Goal: Task Accomplishment & Management: Complete application form

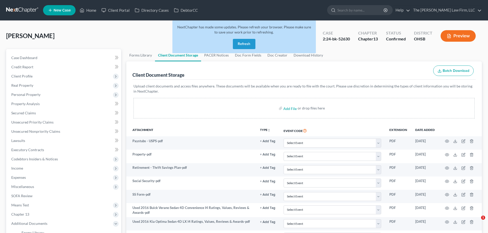
select select "61"
select select "53"
select select "7"
click at [250, 42] on button "Refresh" at bounding box center [244, 44] width 23 height 10
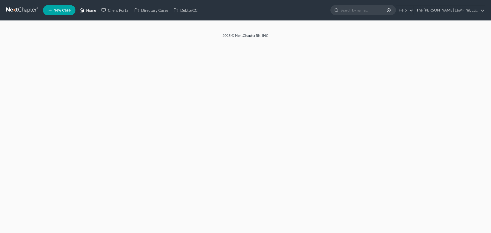
select select "61"
select select "53"
select select "7"
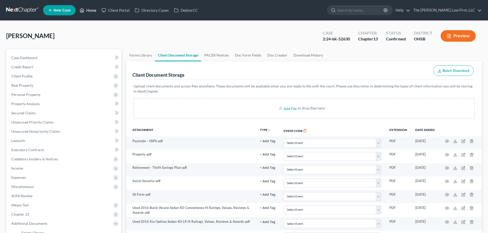
click at [89, 11] on link "Home" at bounding box center [88, 10] width 22 height 9
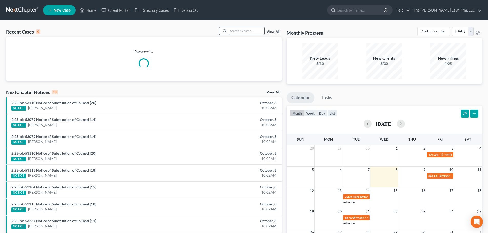
click at [236, 29] on input "search" at bounding box center [246, 30] width 36 height 7
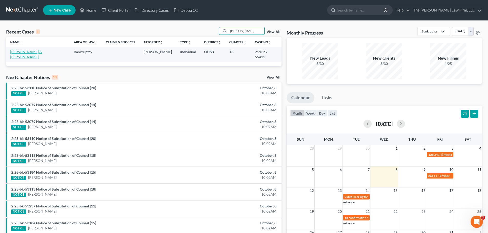
type input "[PERSON_NAME]"
click at [27, 52] on link "[PERSON_NAME] & [PERSON_NAME]" at bounding box center [26, 54] width 32 height 9
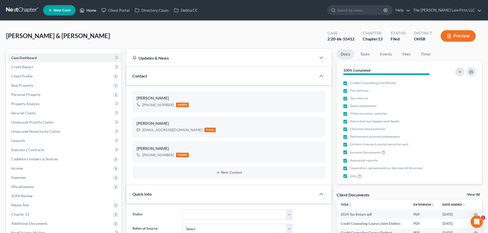
click at [92, 8] on link "Home" at bounding box center [88, 10] width 22 height 9
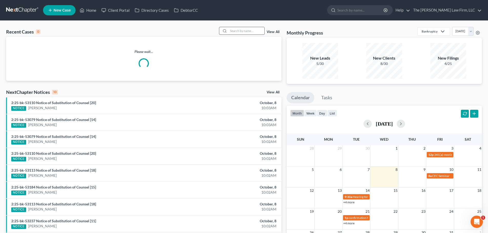
click at [246, 28] on input "search" at bounding box center [246, 30] width 36 height 7
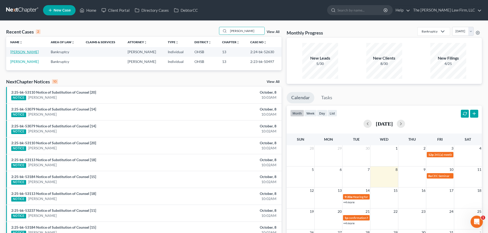
type input "[PERSON_NAME]"
click at [18, 53] on link "[PERSON_NAME]" at bounding box center [24, 52] width 28 height 4
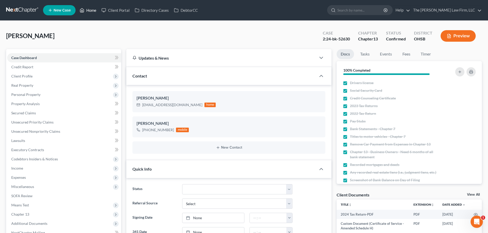
click at [90, 10] on link "Home" at bounding box center [88, 10] width 22 height 9
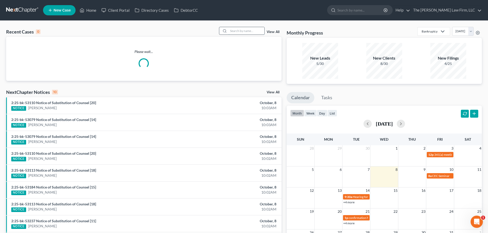
click at [252, 32] on input "search" at bounding box center [246, 30] width 36 height 7
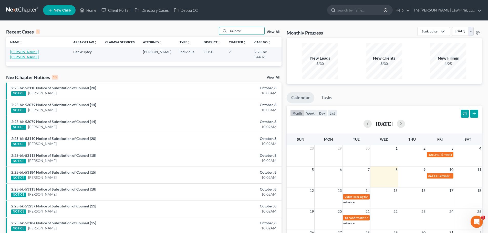
type input "raunese"
click at [22, 51] on link "[PERSON_NAME], [PERSON_NAME]" at bounding box center [24, 54] width 29 height 9
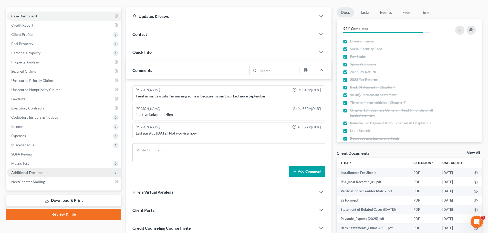
scroll to position [97, 0]
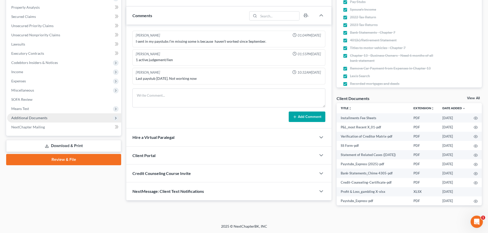
click at [21, 120] on span "Additional Documents" at bounding box center [29, 118] width 36 height 4
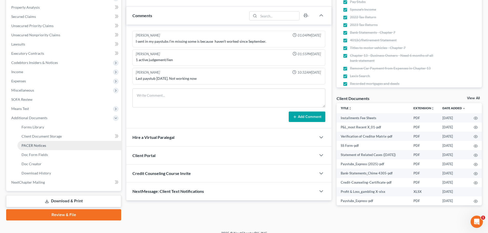
click at [32, 146] on span "PACER Notices" at bounding box center [34, 145] width 25 height 4
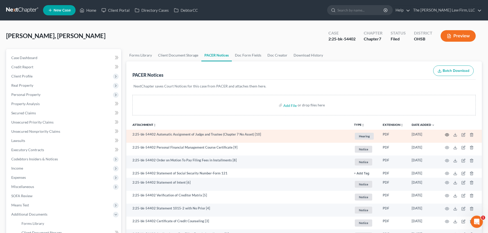
click at [446, 136] on icon "button" at bounding box center [447, 135] width 4 height 4
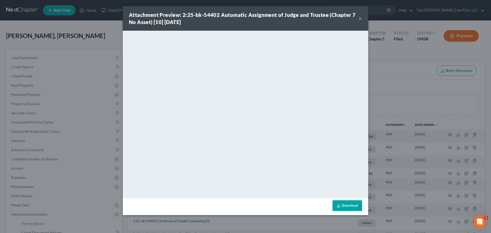
drag, startPoint x: 360, startPoint y: 18, endPoint x: 318, endPoint y: 33, distance: 44.6
click at [360, 18] on button "×" at bounding box center [361, 18] width 4 height 6
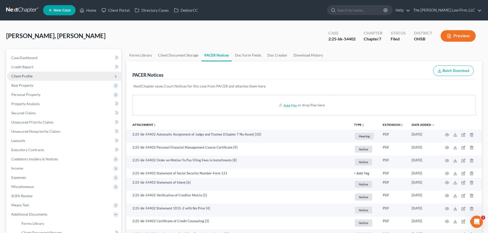
click at [22, 79] on span "Client Profile" at bounding box center [64, 76] width 114 height 9
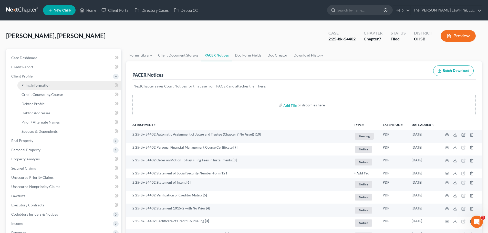
click at [25, 86] on span "Filing Information" at bounding box center [36, 85] width 29 height 4
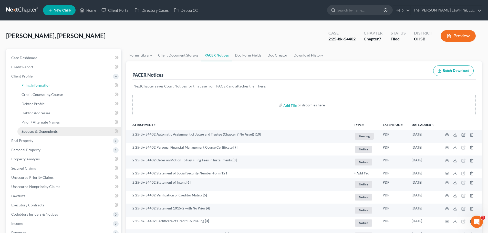
select select "1"
select select "0"
select select "36"
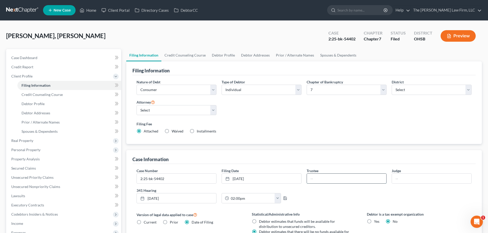
click at [335, 182] on input "text" at bounding box center [346, 179] width 79 height 10
type input "w"
type input "j"
type input "[PERSON_NAME]"
click at [401, 178] on input "text" at bounding box center [431, 179] width 79 height 10
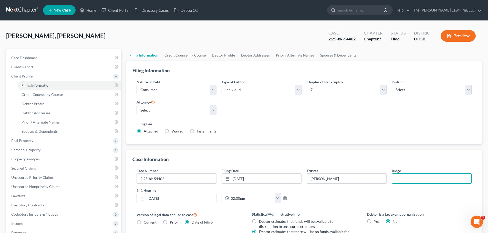
type input "[PERSON_NAME] [PERSON_NAME]"
click at [284, 199] on icon "button" at bounding box center [285, 198] width 4 height 4
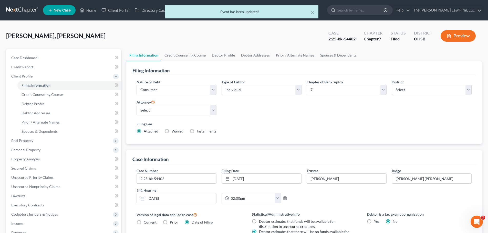
click at [92, 10] on div "× Event has been updated!" at bounding box center [241, 13] width 488 height 16
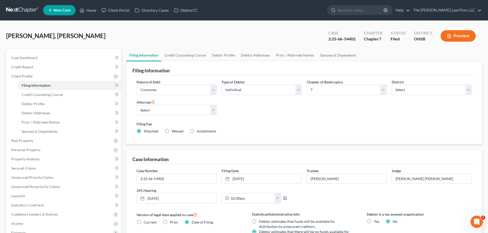
click at [313, 13] on ul "New Case Home Client Portal Directory Cases DebtorCC - No Result - See all resu…" at bounding box center [262, 10] width 439 height 13
click at [93, 9] on link "Home" at bounding box center [88, 10] width 22 height 9
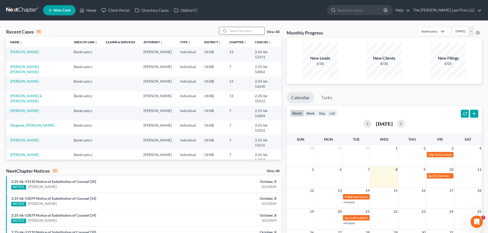
click at [243, 30] on input "search" at bounding box center [246, 30] width 36 height 7
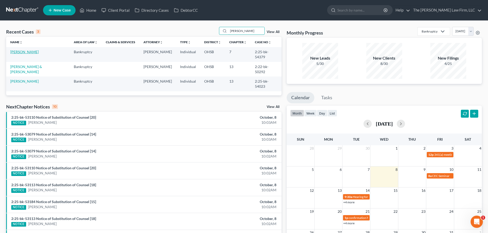
type input "[PERSON_NAME]"
click at [22, 51] on link "[PERSON_NAME]" at bounding box center [24, 52] width 28 height 4
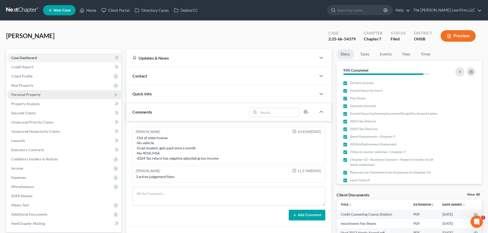
scroll to position [97, 0]
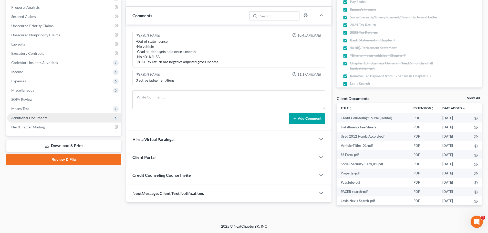
click at [28, 117] on span "Additional Documents" at bounding box center [29, 118] width 36 height 4
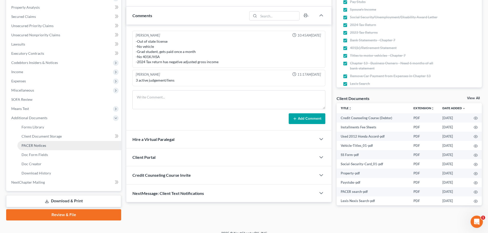
drag, startPoint x: 34, startPoint y: 144, endPoint x: 98, endPoint y: 148, distance: 63.6
click at [34, 144] on span "PACER Notices" at bounding box center [34, 145] width 25 height 4
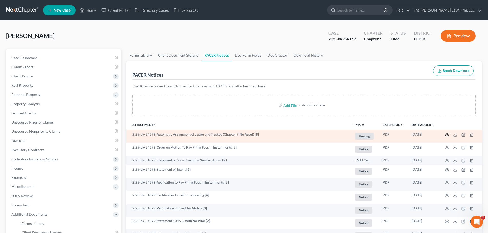
click at [445, 134] on icon "button" at bounding box center [447, 135] width 4 height 4
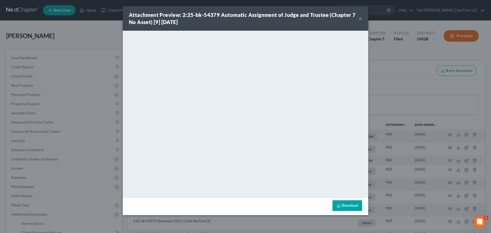
click at [361, 19] on button "×" at bounding box center [361, 18] width 4 height 6
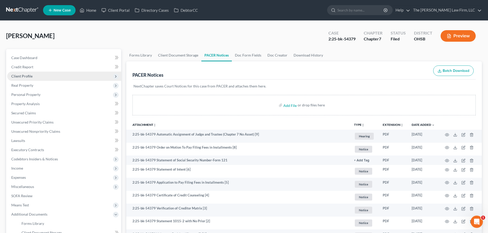
click at [17, 74] on span "Client Profile" at bounding box center [21, 76] width 21 height 4
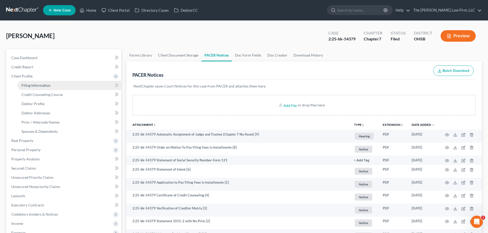
click at [22, 84] on span "Filing Information" at bounding box center [36, 85] width 29 height 4
select select "1"
select select "0"
select select "62"
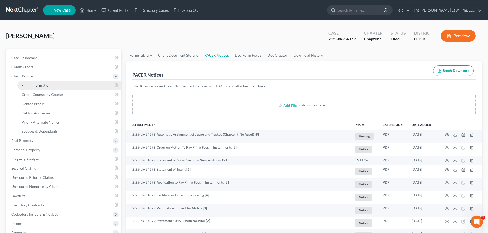
select select "2"
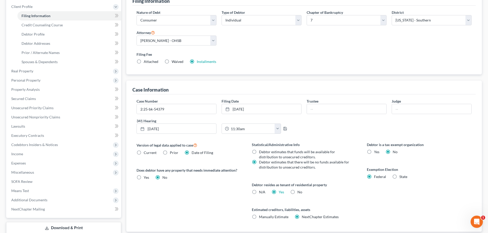
scroll to position [77, 0]
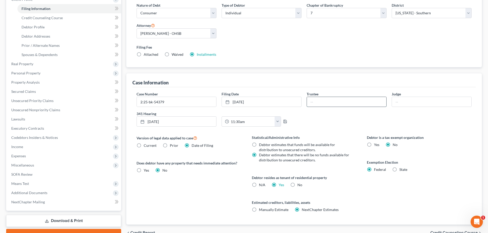
click at [322, 102] on input "text" at bounding box center [346, 102] width 79 height 10
type input "[PERSON_NAME]"
click at [400, 100] on input "text" at bounding box center [431, 102] width 79 height 10
type input "[PERSON_NAME] [PERSON_NAME]"
click at [284, 122] on icon "button" at bounding box center [285, 122] width 4 height 4
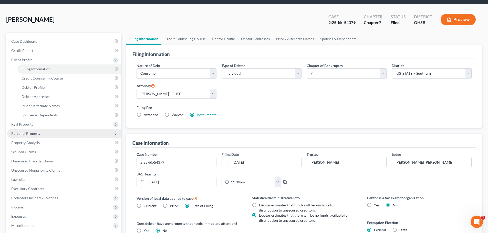
scroll to position [26, 0]
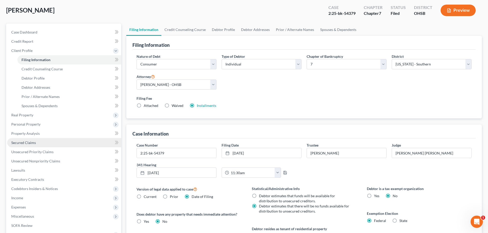
drag, startPoint x: 21, startPoint y: 144, endPoint x: 35, endPoint y: 143, distance: 13.9
click at [21, 144] on span "Secured Claims" at bounding box center [23, 143] width 25 height 4
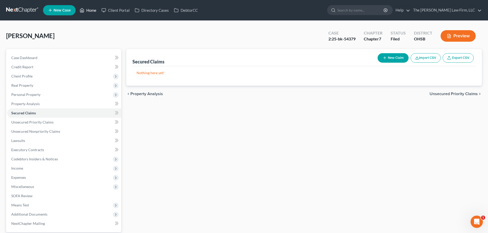
drag, startPoint x: 91, startPoint y: 13, endPoint x: 135, endPoint y: 24, distance: 46.2
click at [91, 13] on link "Home" at bounding box center [88, 10] width 22 height 9
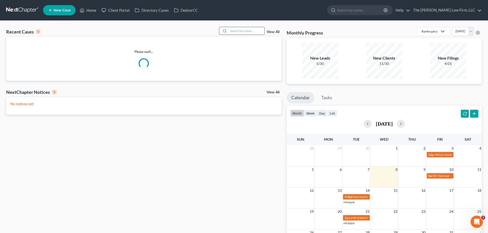
click at [245, 31] on input "search" at bounding box center [246, 30] width 36 height 7
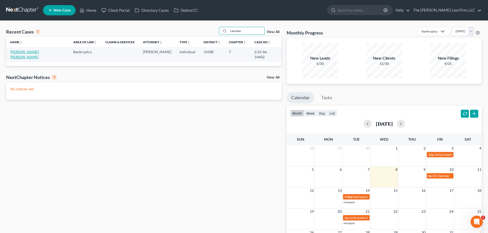
type input "raunese"
click at [20, 51] on link "[PERSON_NAME], [PERSON_NAME]" at bounding box center [24, 54] width 29 height 9
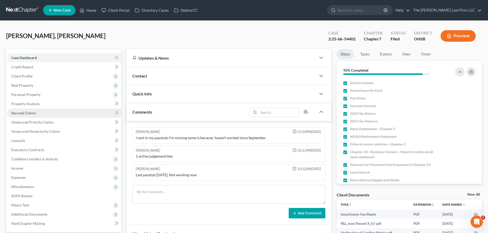
click at [23, 112] on span "Secured Claims" at bounding box center [23, 113] width 25 height 4
